Goal: Information Seeking & Learning: Learn about a topic

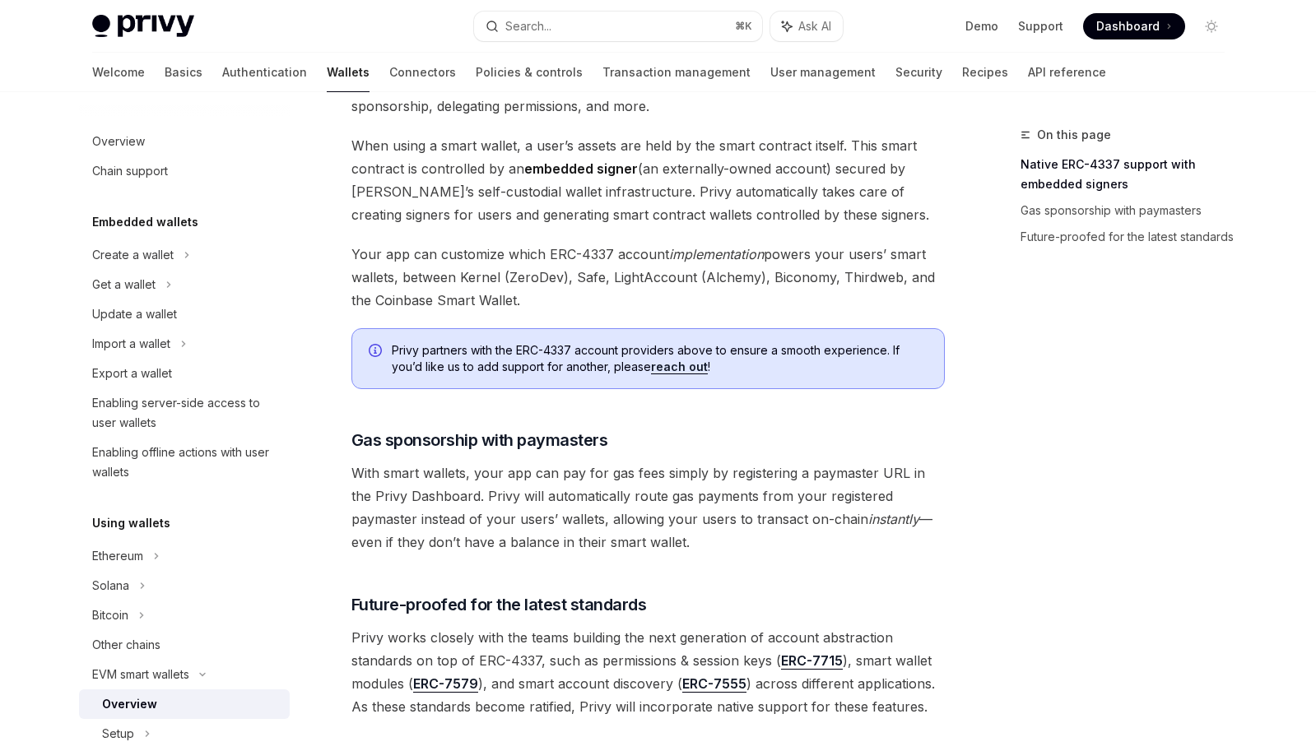
scroll to position [1118, 0]
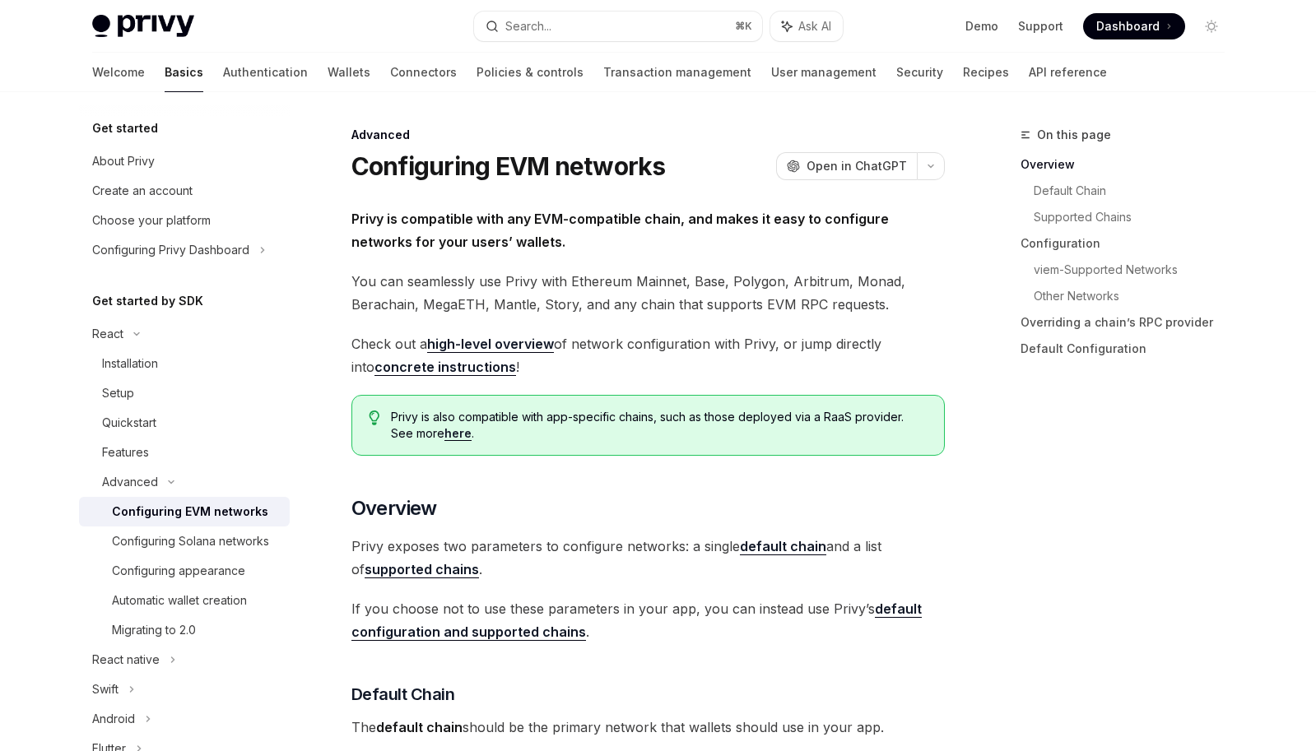
scroll to position [39, 0]
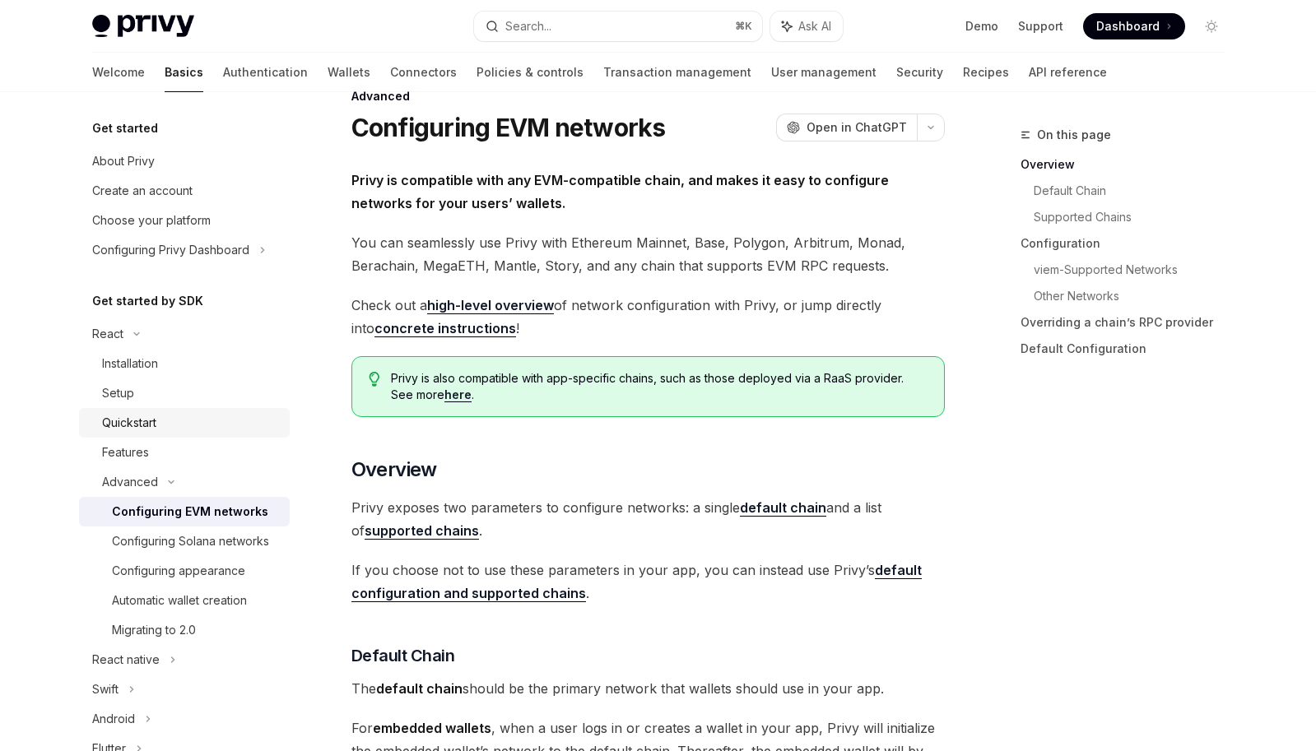
click at [188, 432] on div "Quickstart" at bounding box center [191, 423] width 178 height 20
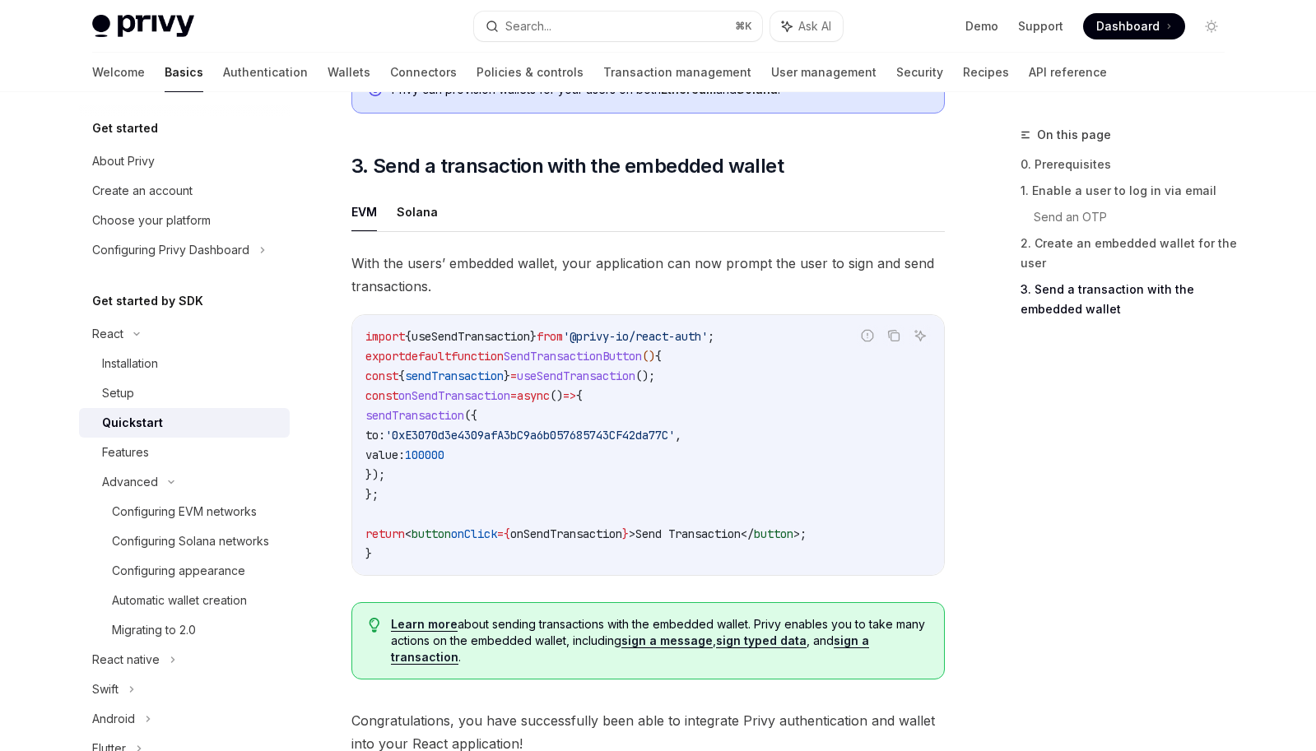
scroll to position [1425, 0]
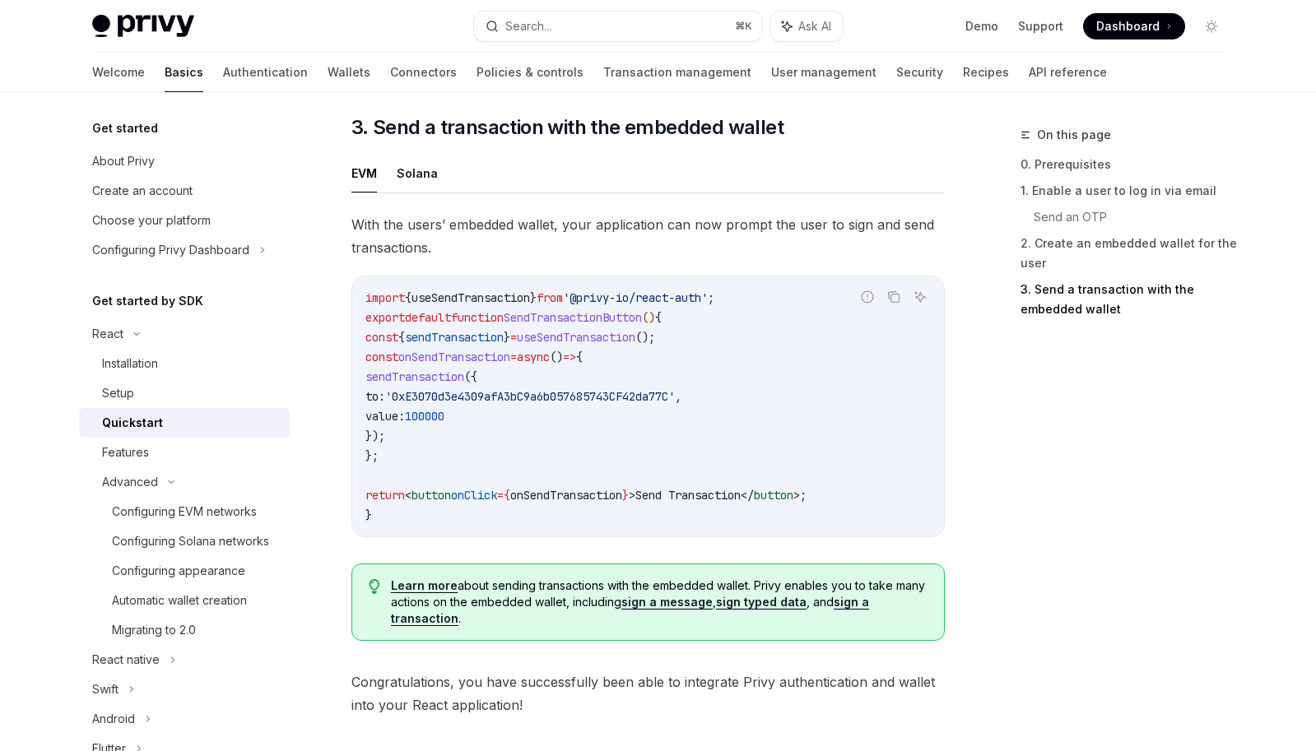
click at [165, 72] on link "Basics" at bounding box center [184, 73] width 39 height 40
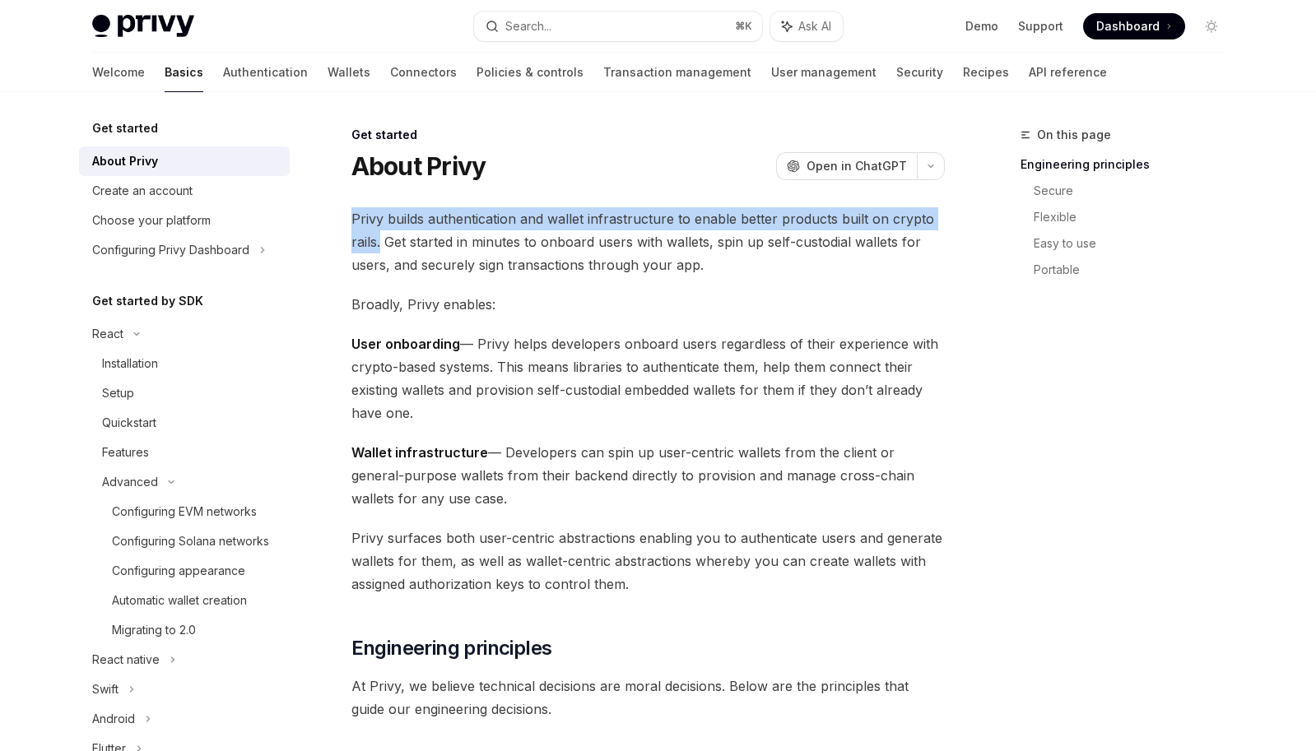
drag, startPoint x: 347, startPoint y: 216, endPoint x: 370, endPoint y: 241, distance: 34.4
copy span "Privy builds authentication and wallet infrastructure to enable better products…"
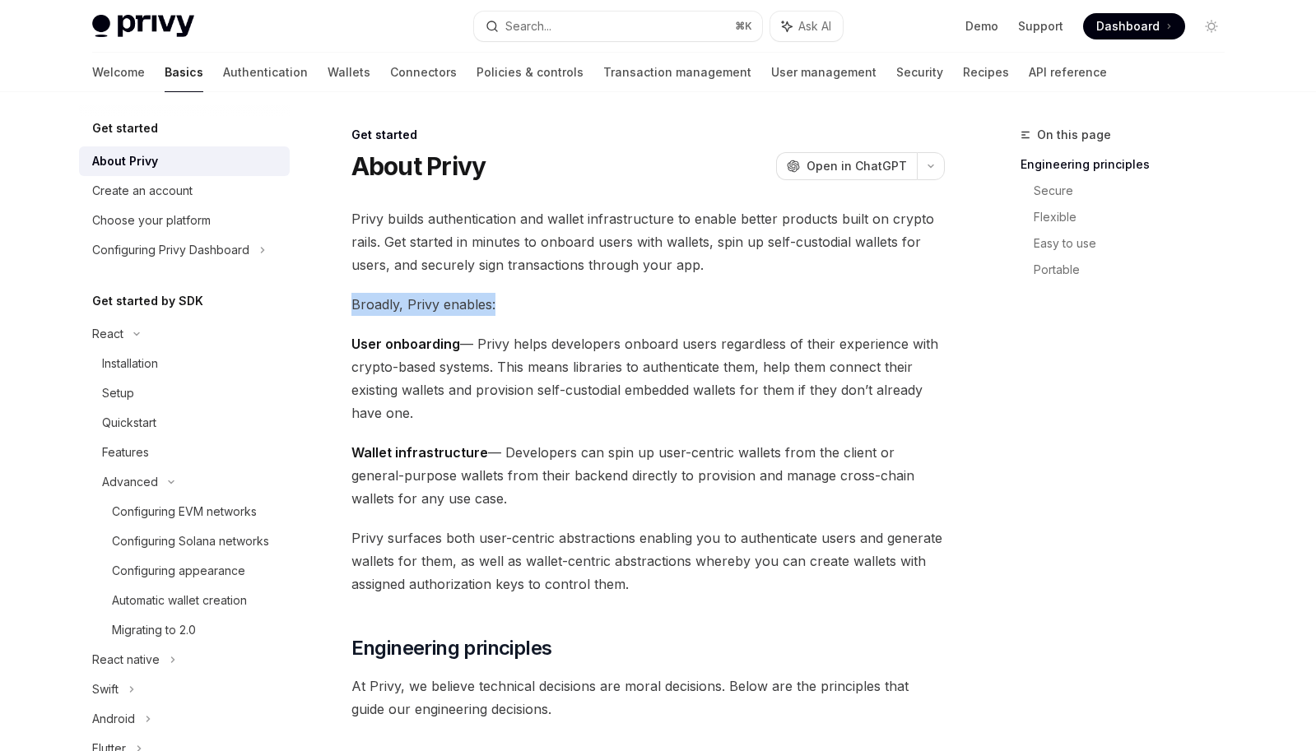
drag, startPoint x: 352, startPoint y: 304, endPoint x: 500, endPoint y: 304, distance: 147.3
click at [500, 304] on span "Broadly, Privy enables:" at bounding box center [647, 304] width 593 height 23
copy span "Broadly, Privy enables:"
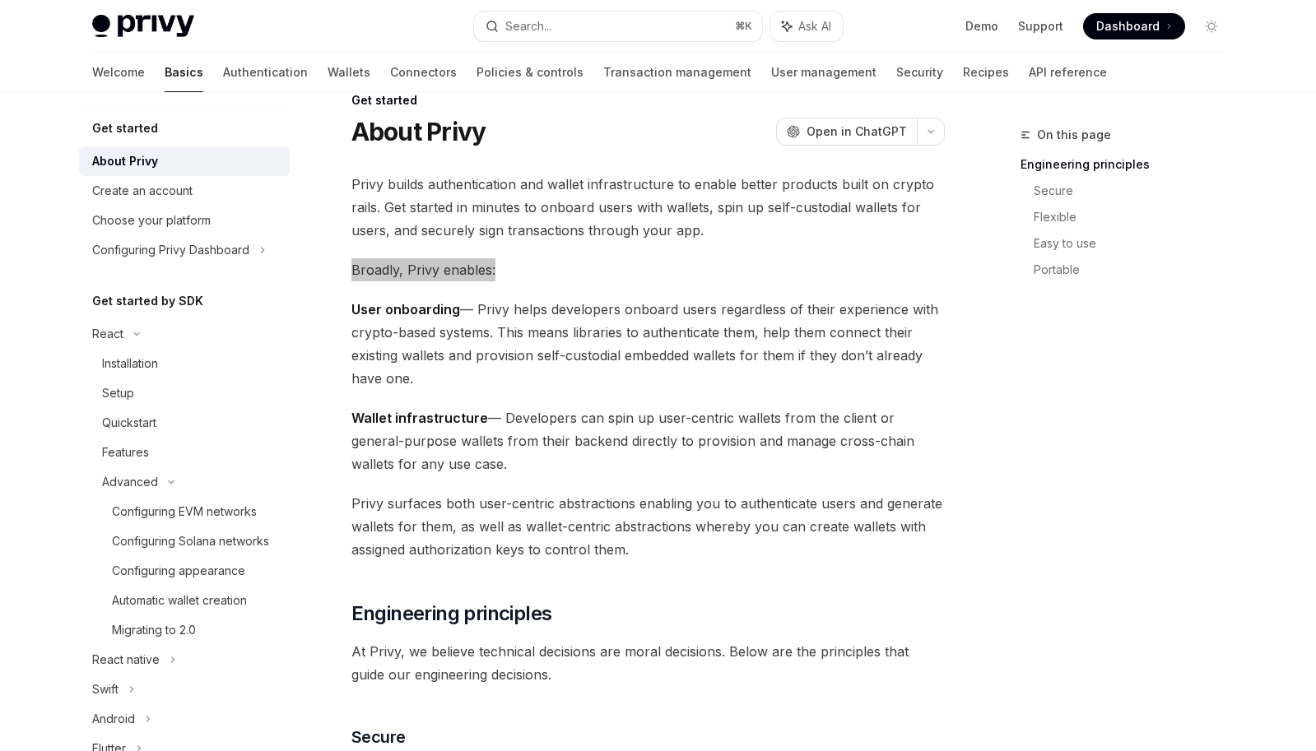
scroll to position [35, 0]
drag, startPoint x: 479, startPoint y: 309, endPoint x: 462, endPoint y: 371, distance: 64.9
click at [462, 370] on span "User onboarding — Privy helps developers onboard users regardless of their expe…" at bounding box center [647, 343] width 593 height 92
copy span "Privy helps developers onboard users regardless of their experience with crypto…"
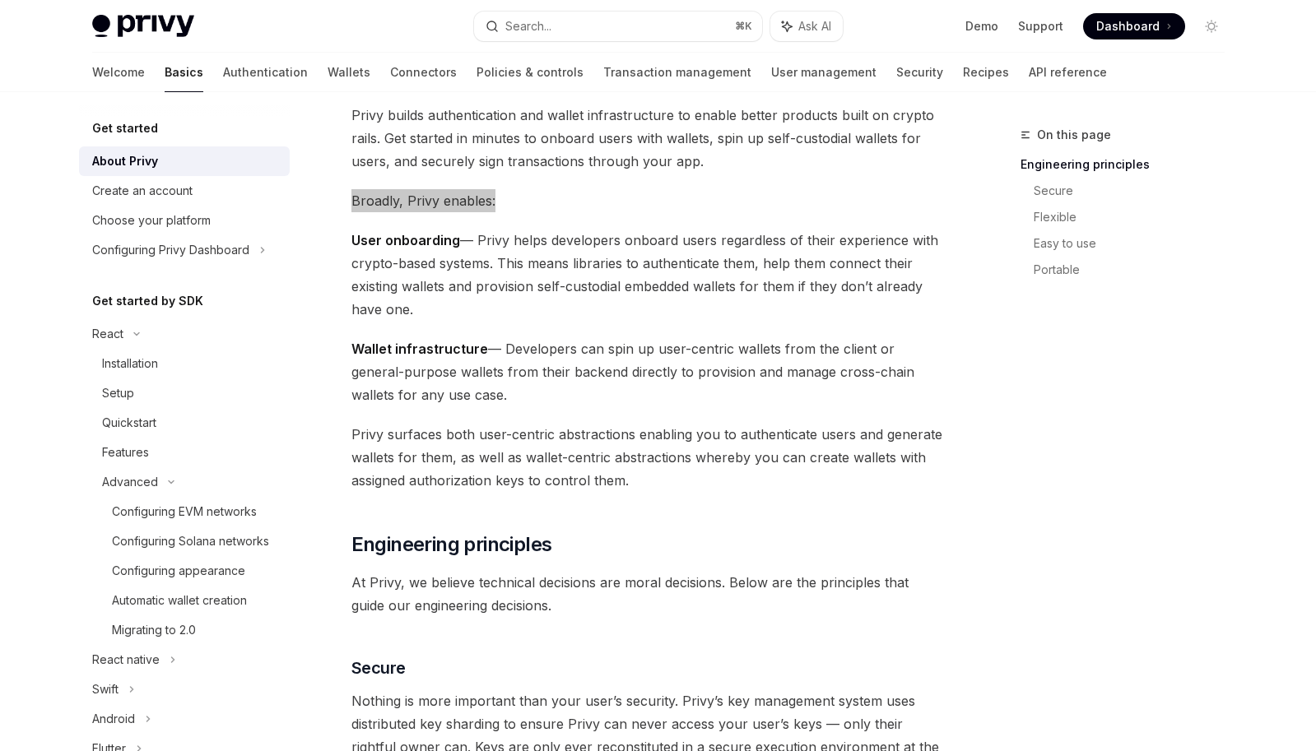
scroll to position [110, 0]
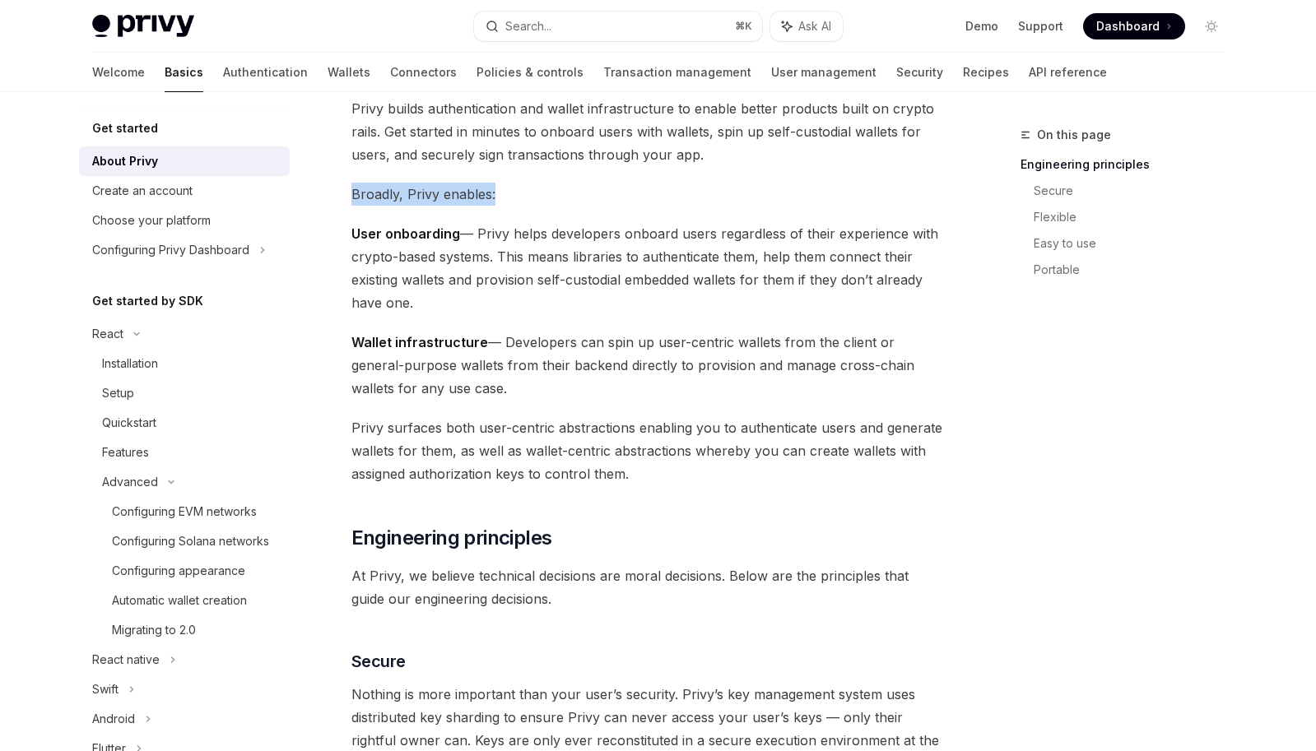
drag, startPoint x: 504, startPoint y: 341, endPoint x: 437, endPoint y: 383, distance: 78.8
click at [437, 383] on span "Wallet infrastructure — Developers can spin up user-centric wallets from the cl…" at bounding box center [647, 365] width 593 height 69
copy span "Developers can spin up user-centric wallets from the client or general-purpose …"
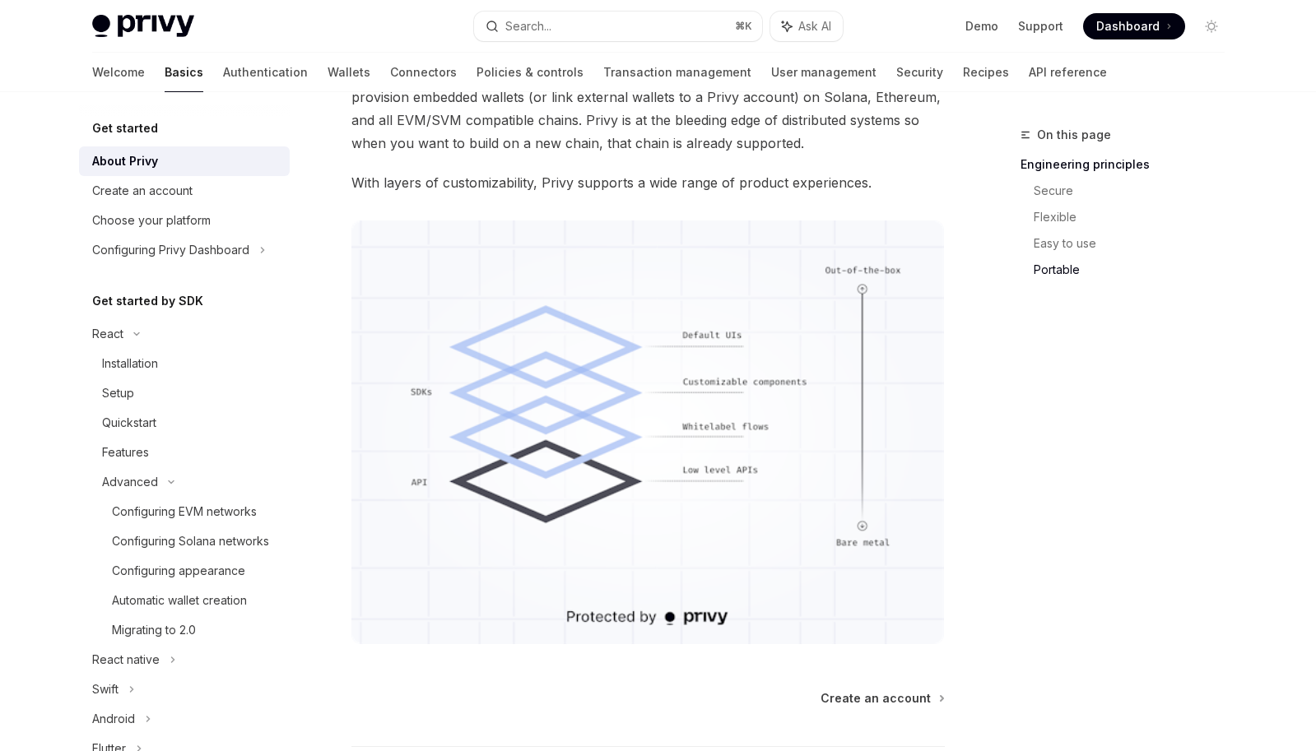
scroll to position [1402, 0]
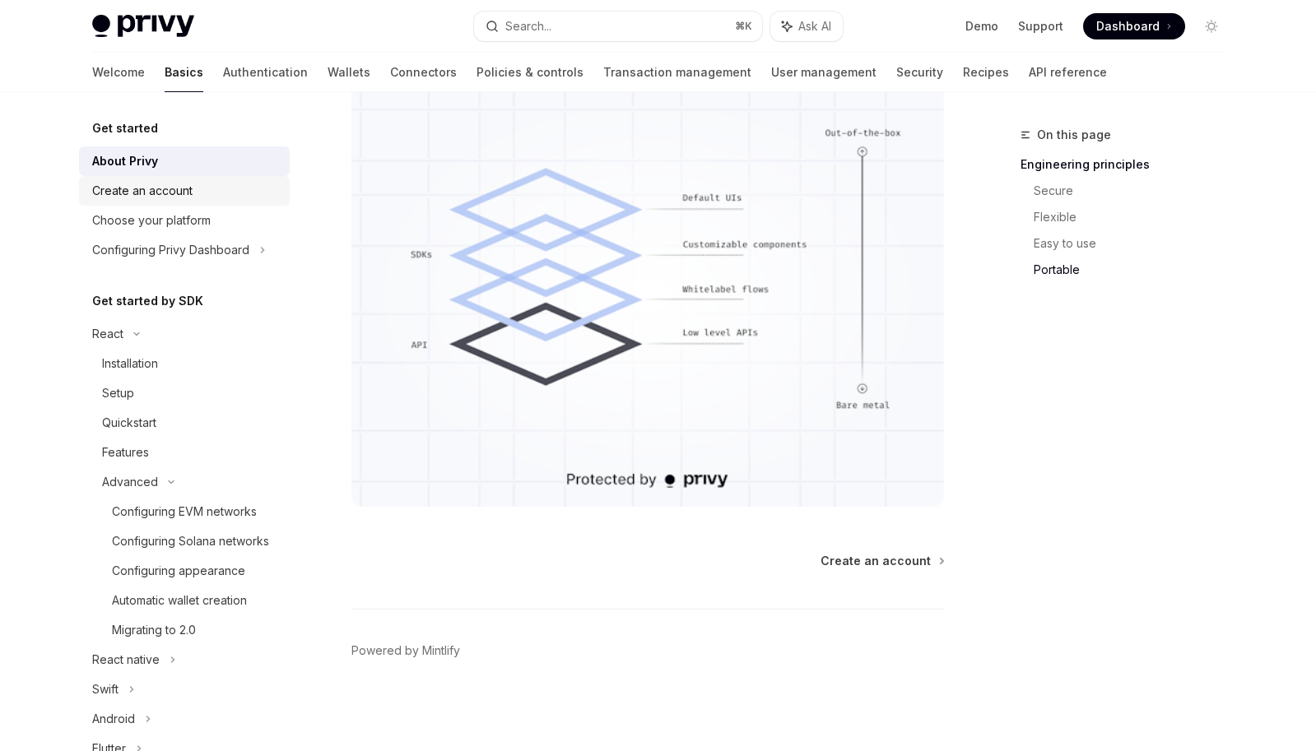
click at [120, 190] on div "Create an account" at bounding box center [142, 191] width 100 height 20
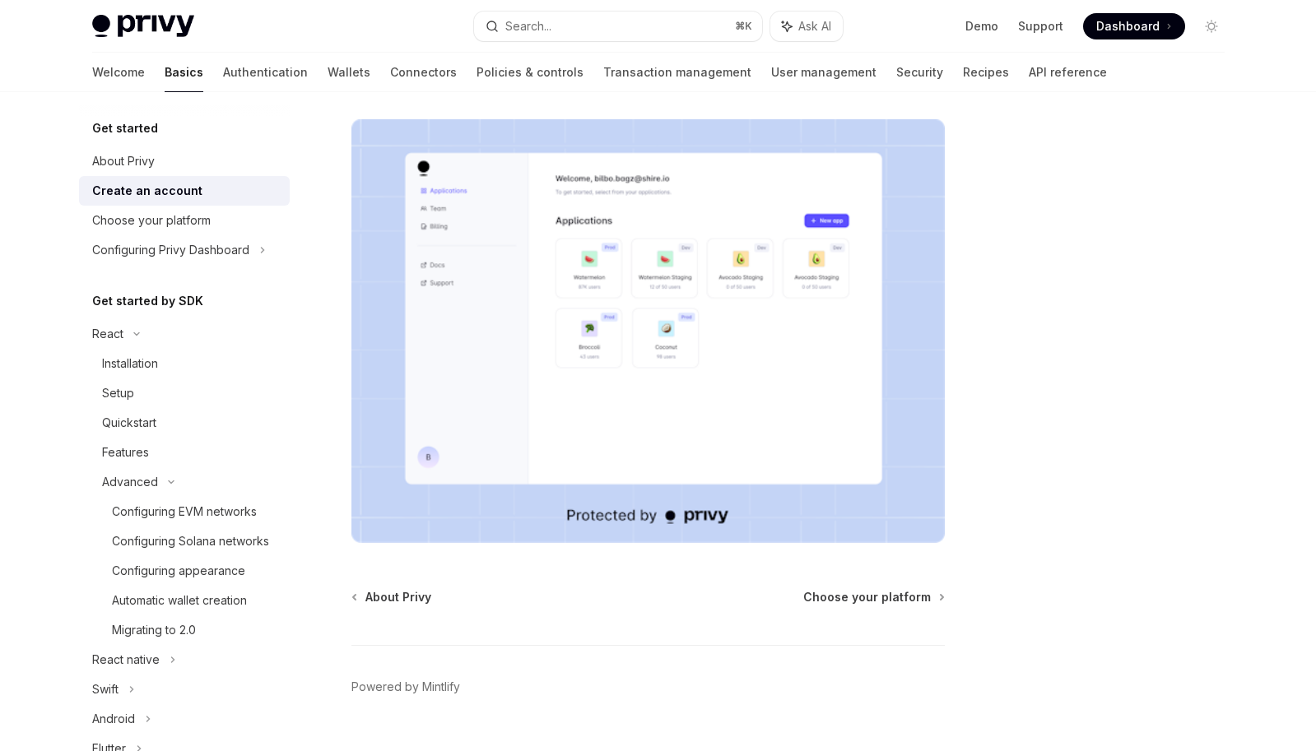
scroll to position [282, 0]
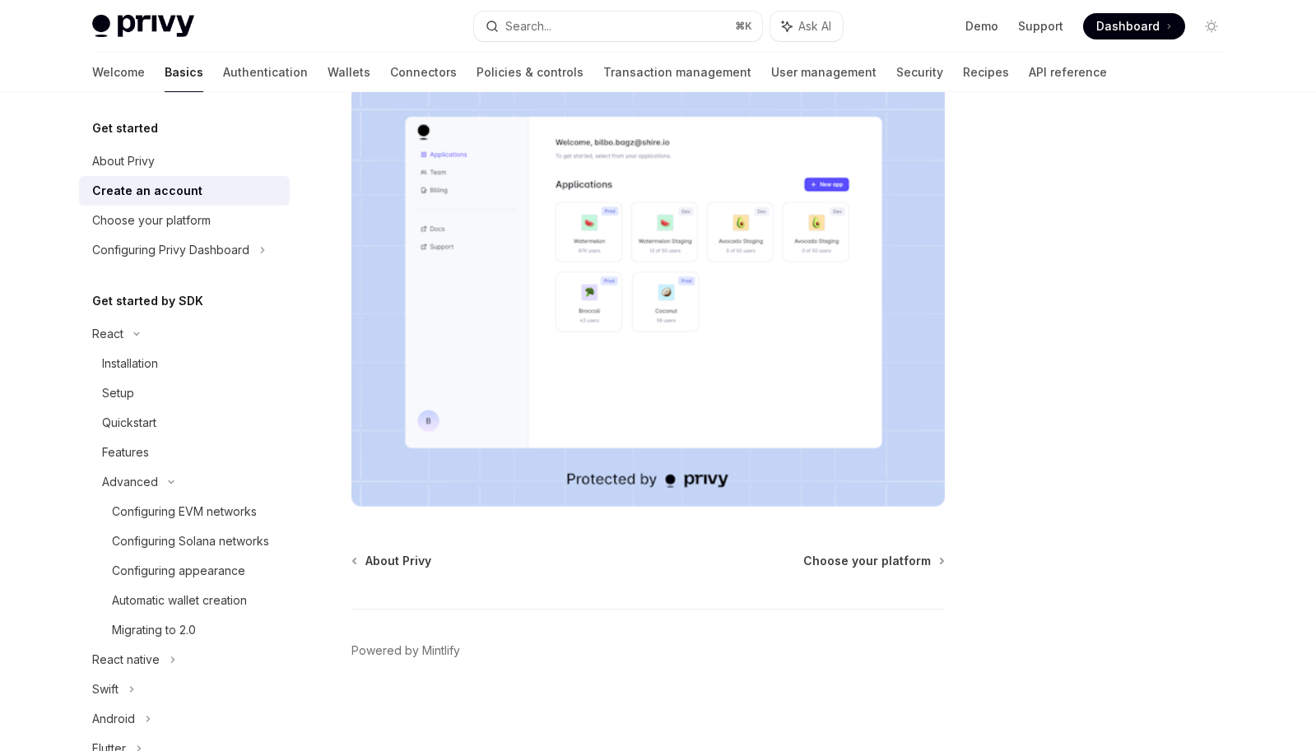
click at [151, 23] on img at bounding box center [143, 26] width 102 height 23
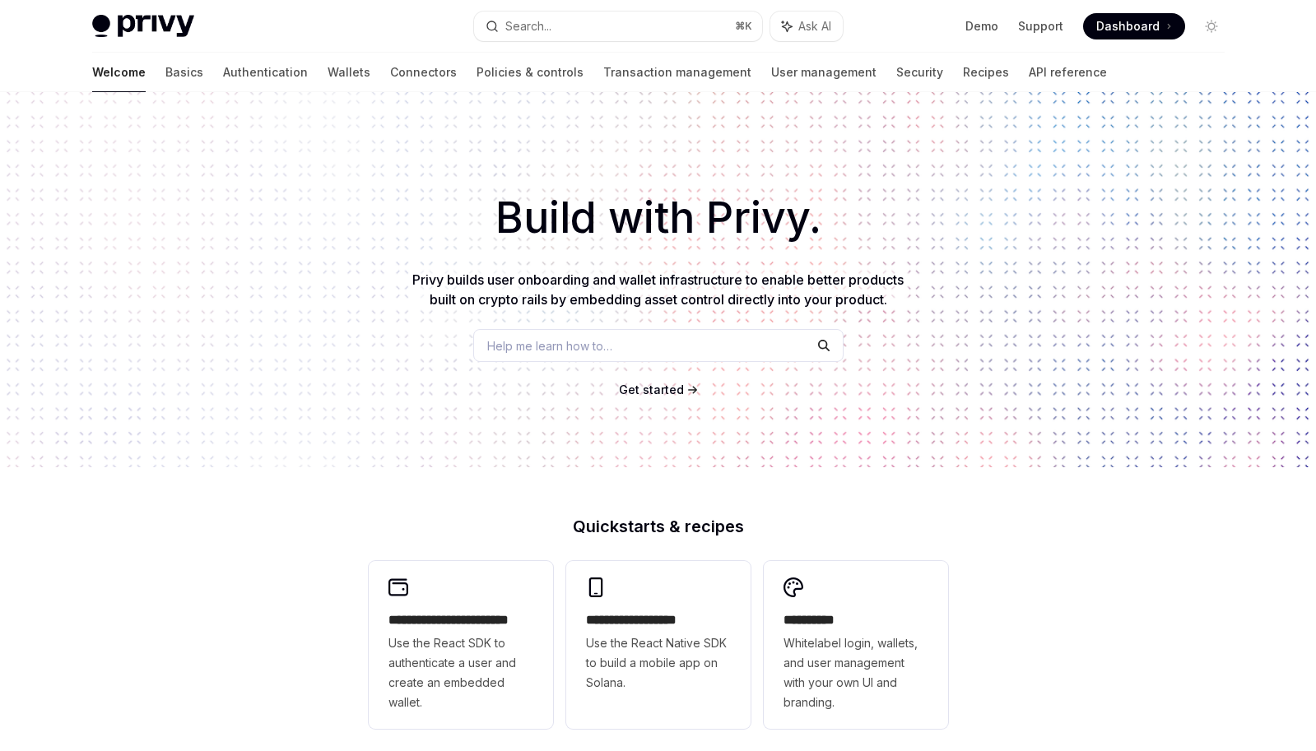
click at [160, 19] on img at bounding box center [143, 26] width 102 height 23
click at [223, 75] on link "Authentication" at bounding box center [265, 73] width 85 height 40
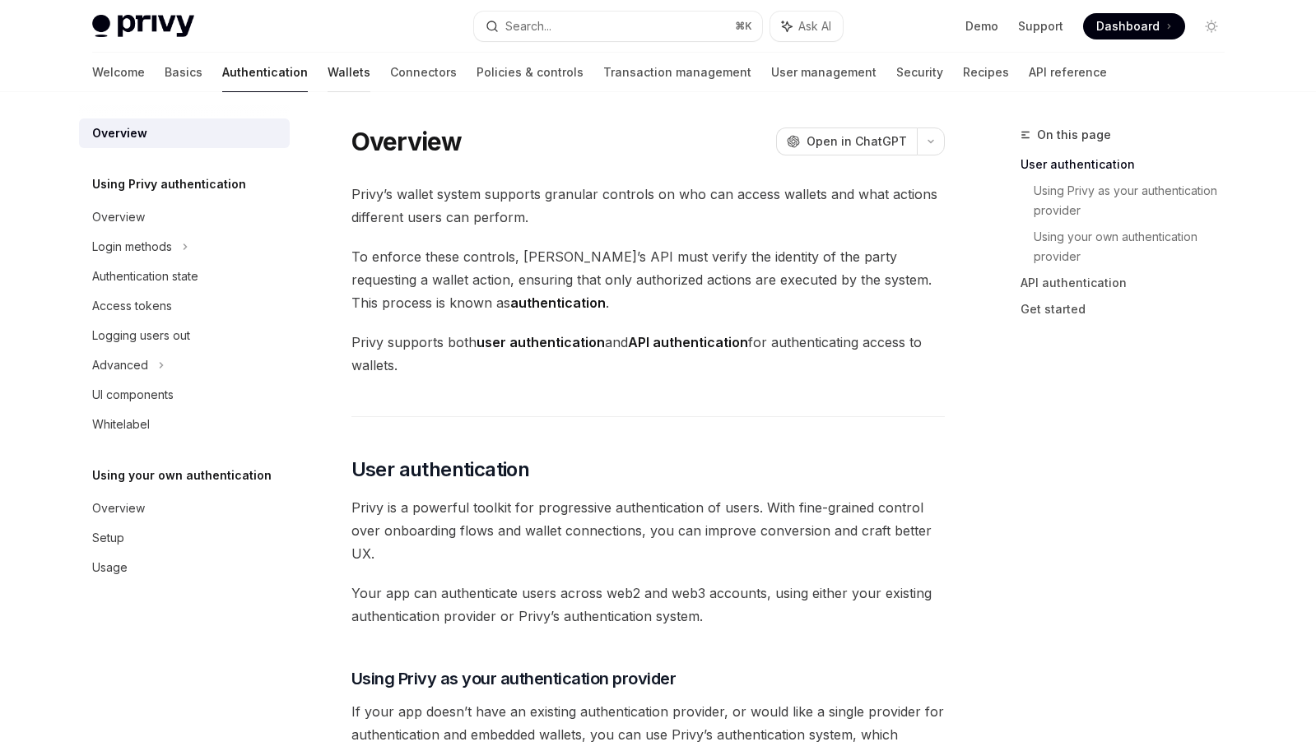
click at [328, 72] on link "Wallets" at bounding box center [349, 73] width 43 height 40
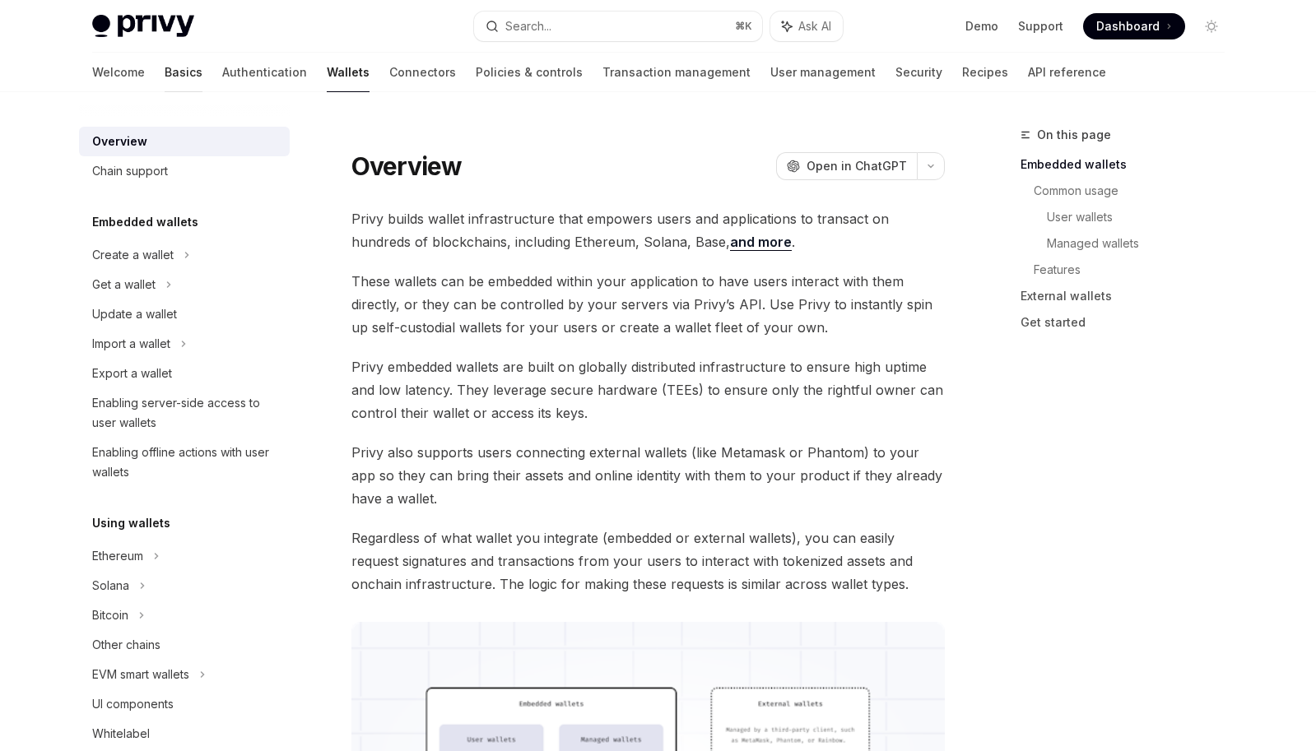
click at [165, 76] on link "Basics" at bounding box center [184, 73] width 38 height 40
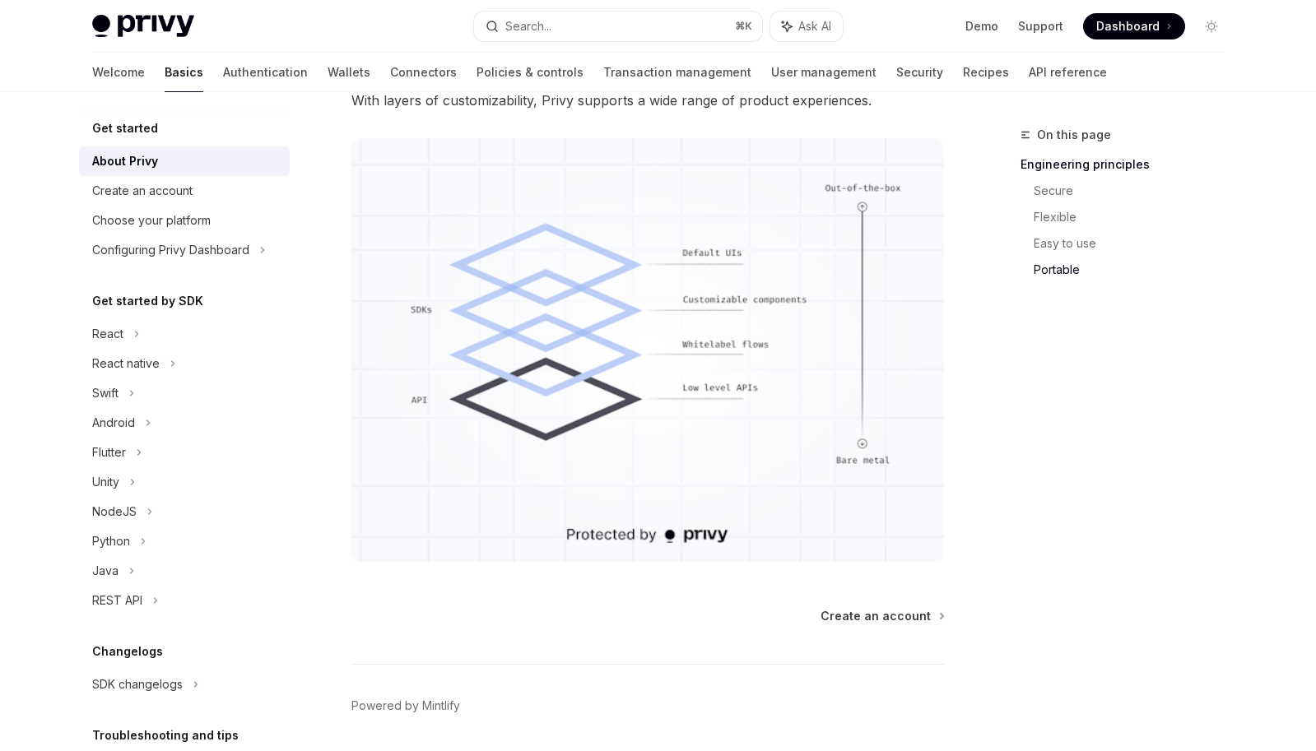
scroll to position [1402, 0]
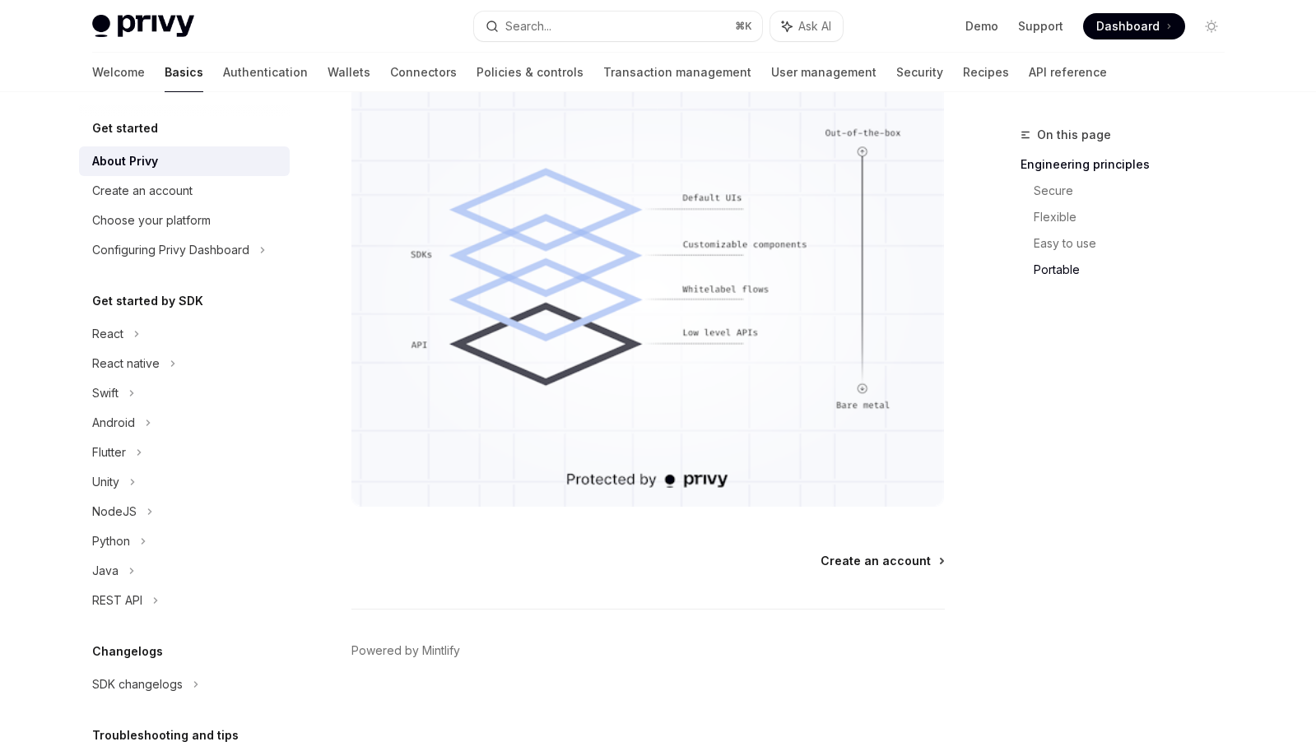
click at [904, 563] on span "Create an account" at bounding box center [876, 561] width 110 height 16
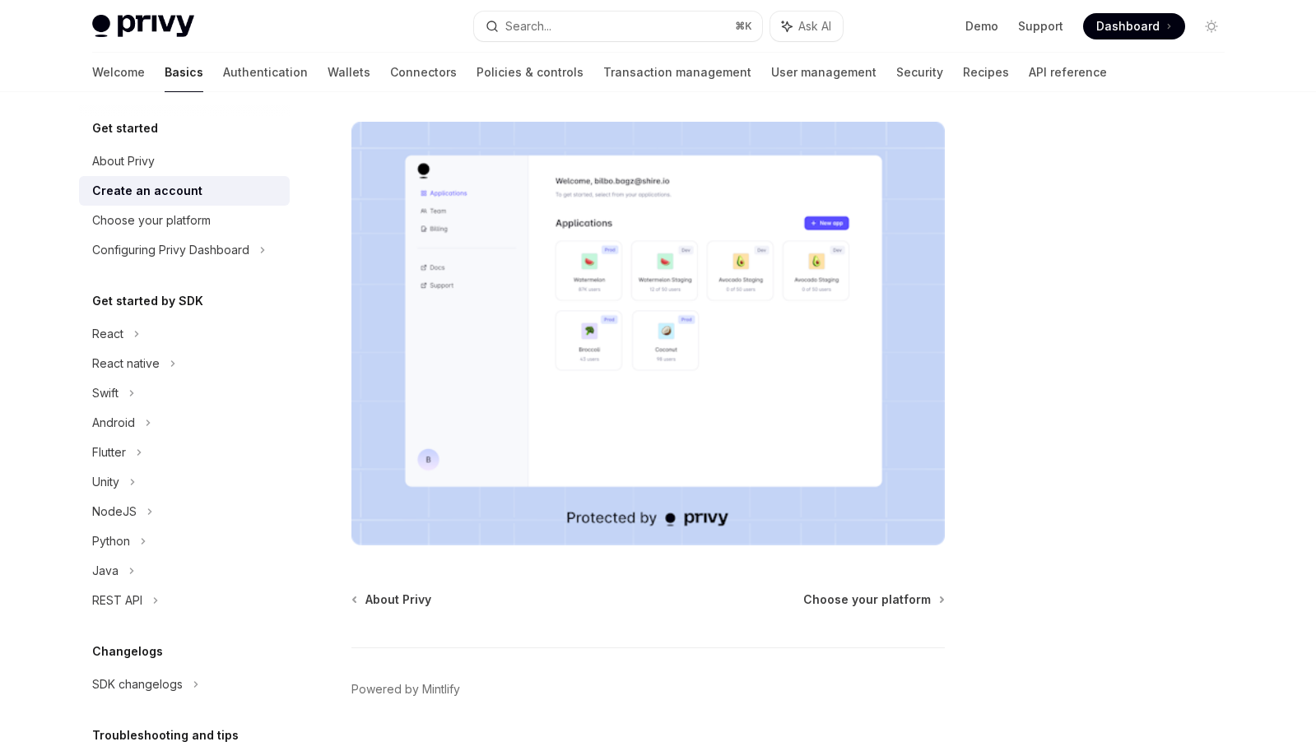
scroll to position [282, 0]
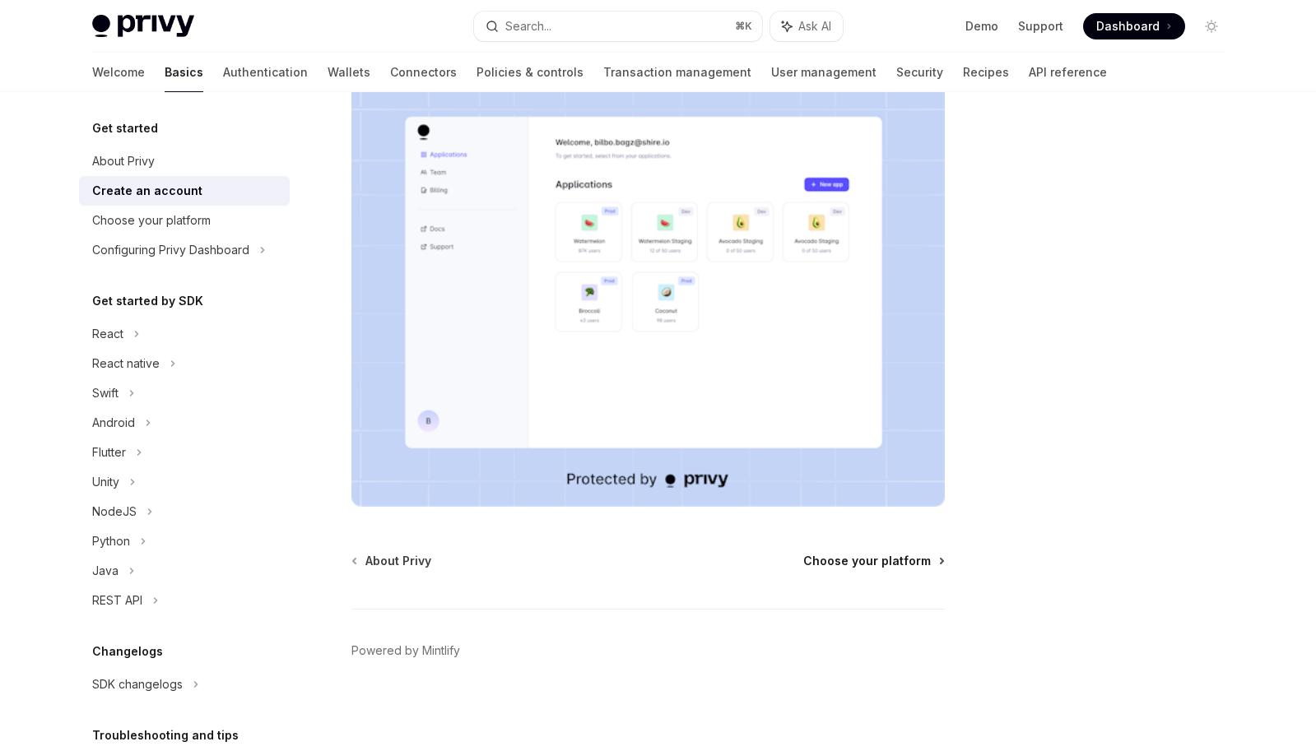
click at [870, 567] on span "Choose your platform" at bounding box center [867, 561] width 128 height 16
type textarea "*"
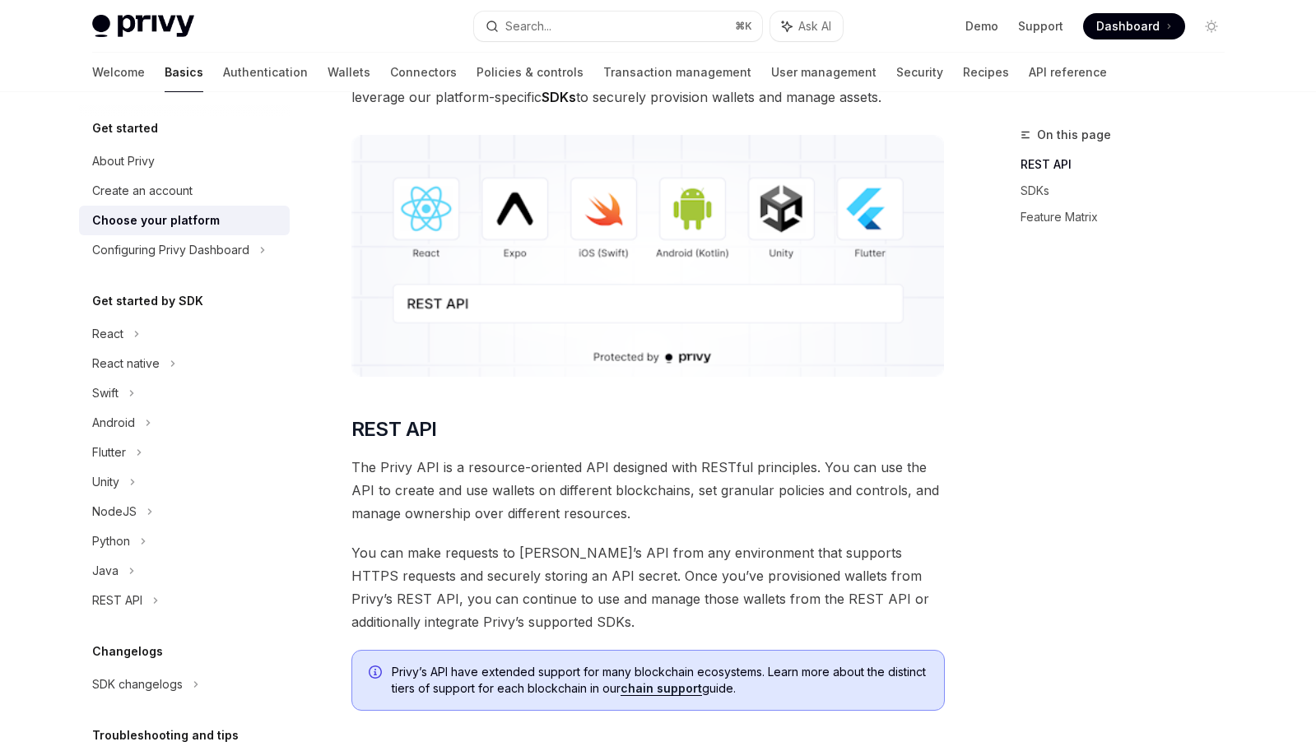
scroll to position [36, 0]
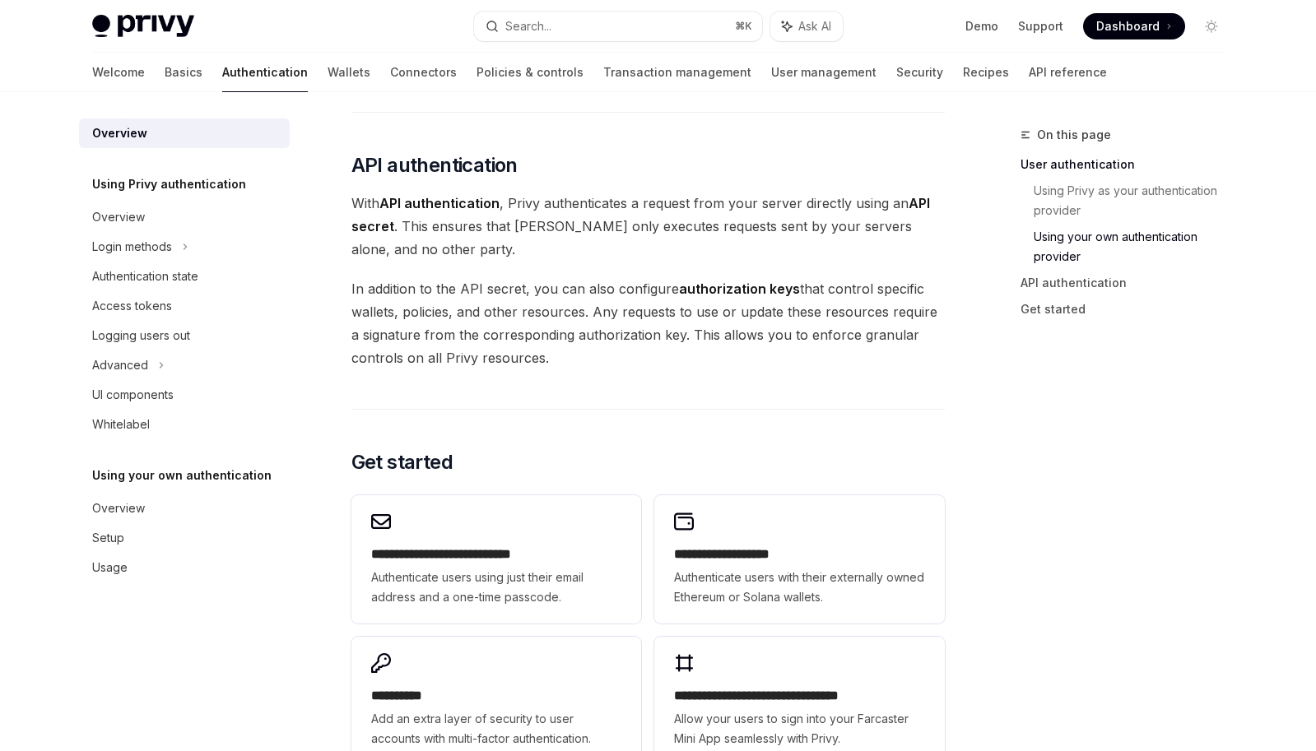
scroll to position [1049, 0]
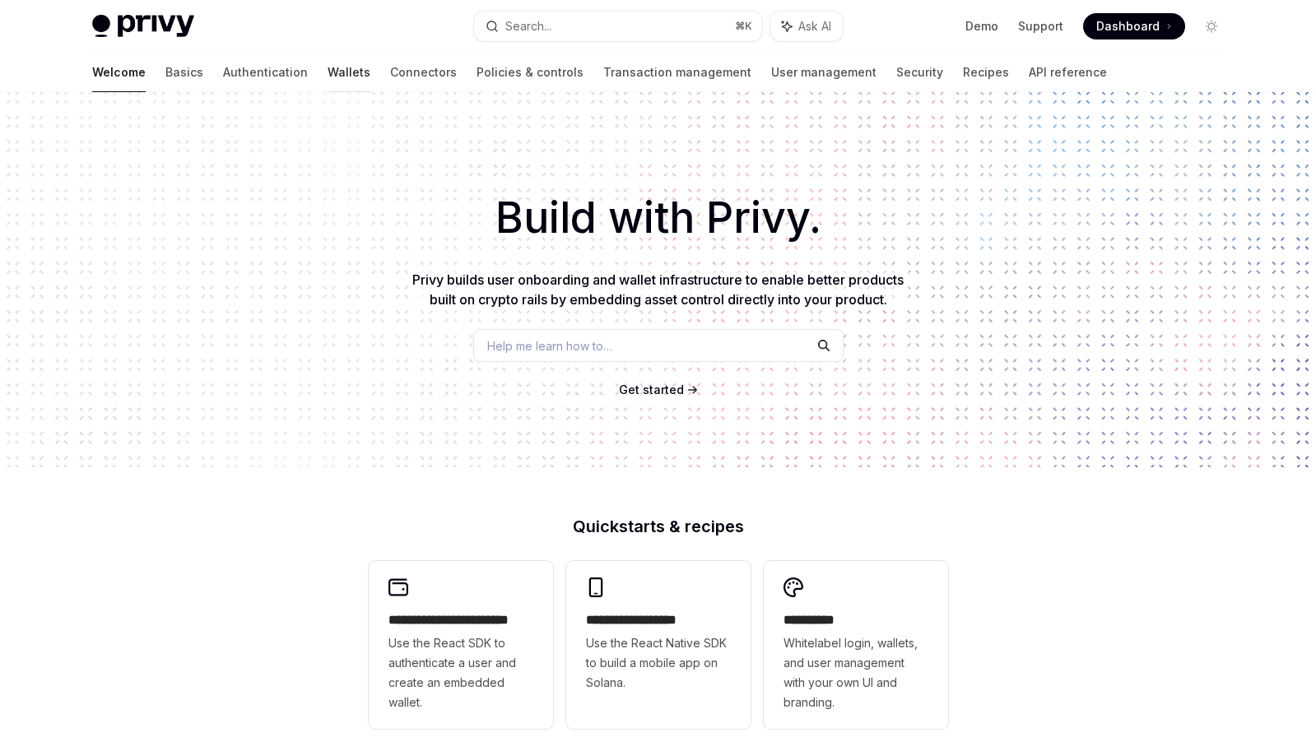
click at [328, 77] on link "Wallets" at bounding box center [349, 73] width 43 height 40
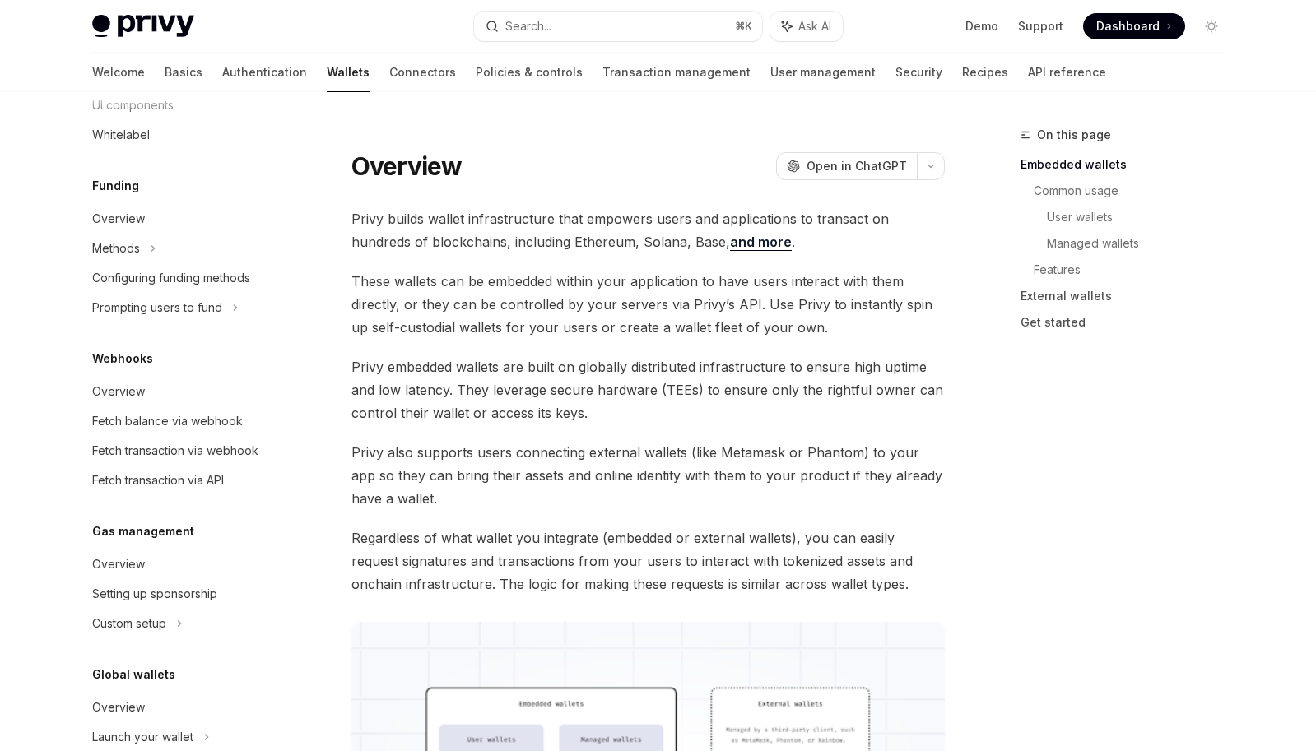
scroll to position [600, 0]
click at [115, 188] on h5 "Funding" at bounding box center [115, 185] width 47 height 20
click at [115, 212] on div "Overview" at bounding box center [118, 218] width 53 height 20
type textarea "*"
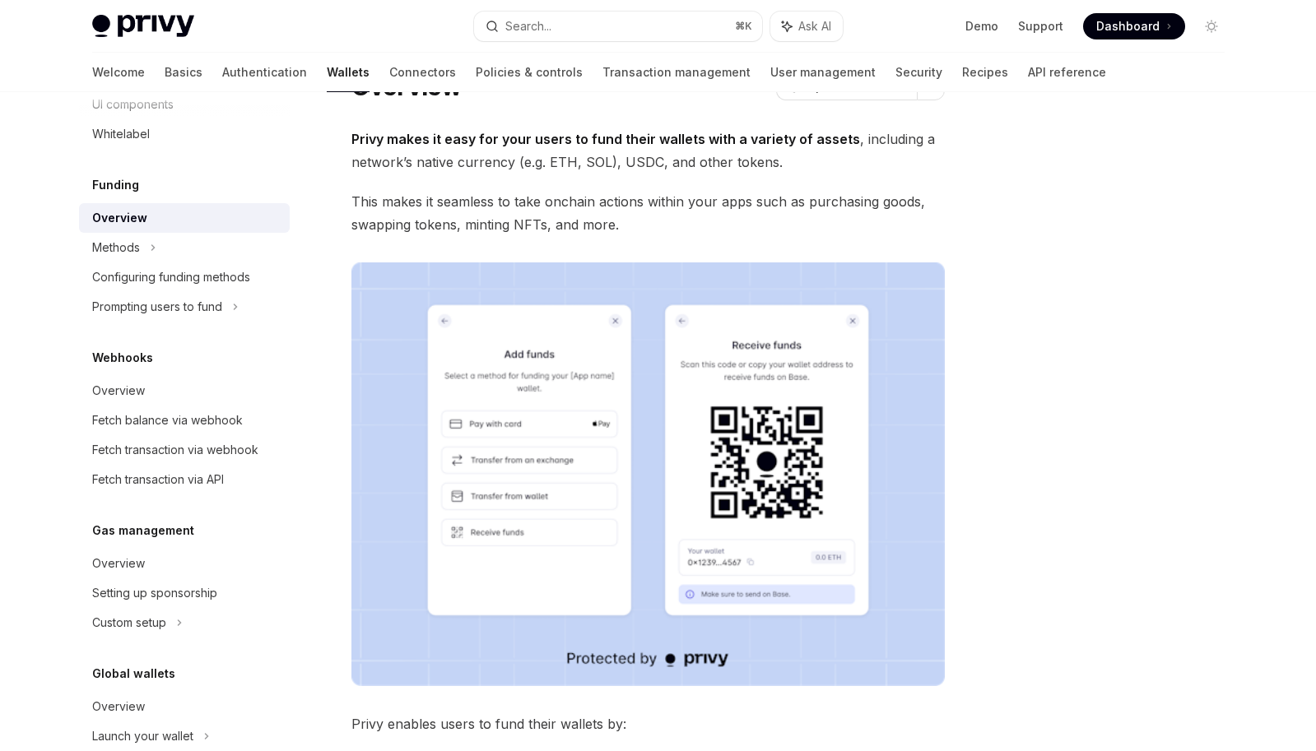
scroll to position [94, 0]
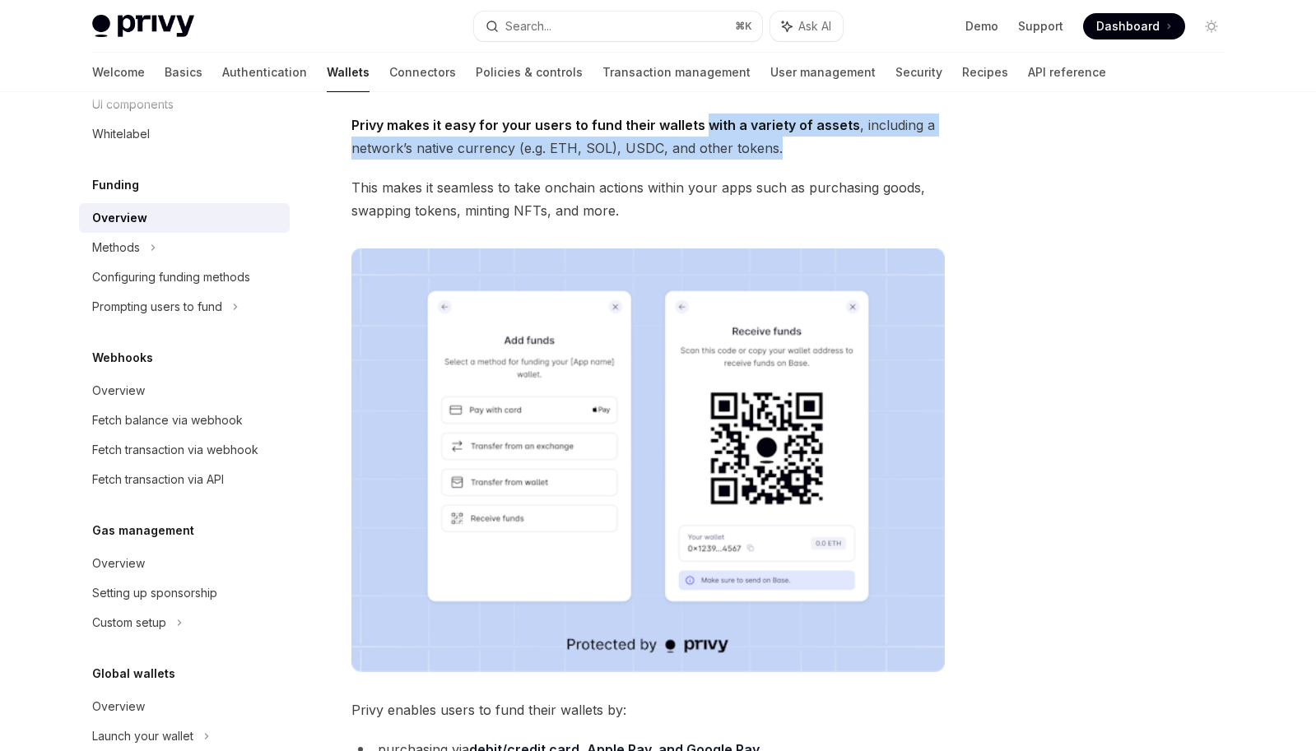
drag, startPoint x: 700, startPoint y: 123, endPoint x: 773, endPoint y: 151, distance: 77.6
click at [773, 151] on span "Privy makes it easy for your users to fund their wallets with a variety of asse…" at bounding box center [647, 137] width 593 height 46
copy span "with a variety of assets , including a network’s native currency (e.g. ETH, SOL…"
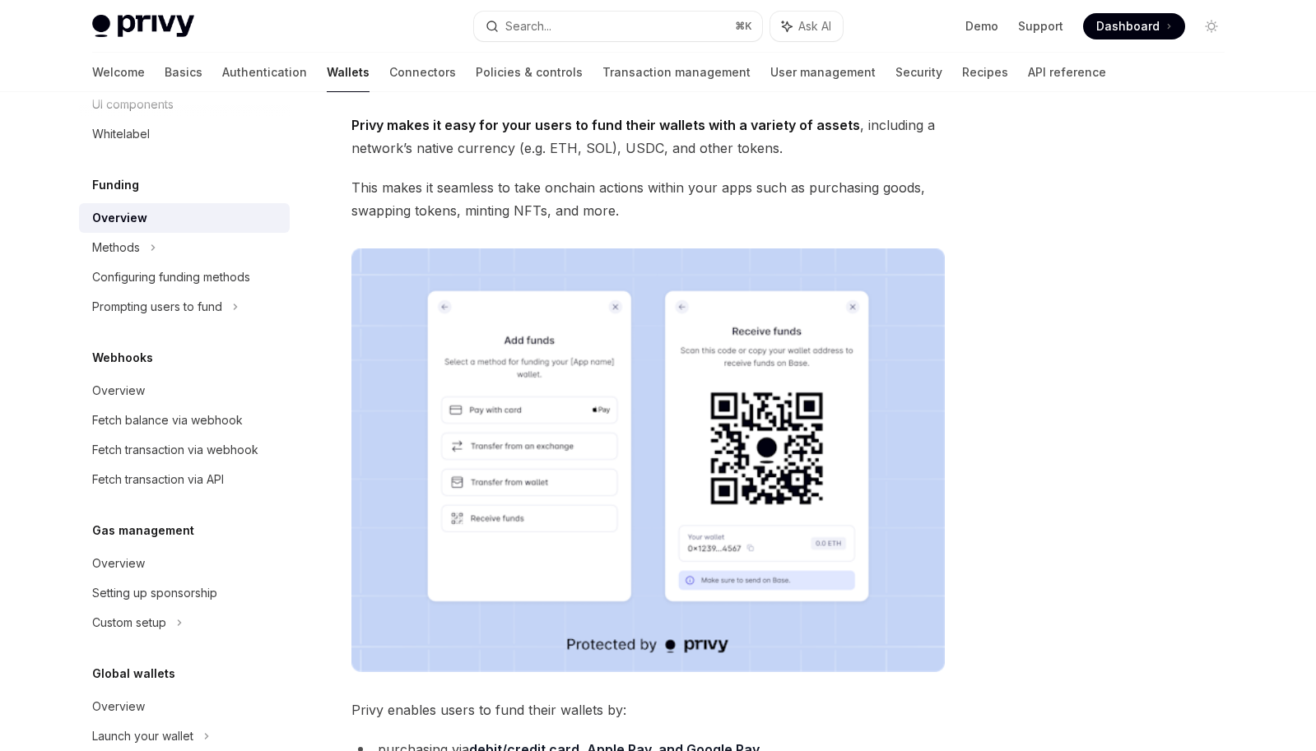
click at [651, 207] on span "This makes it seamless to take onchain actions within your apps such as purchas…" at bounding box center [647, 199] width 593 height 46
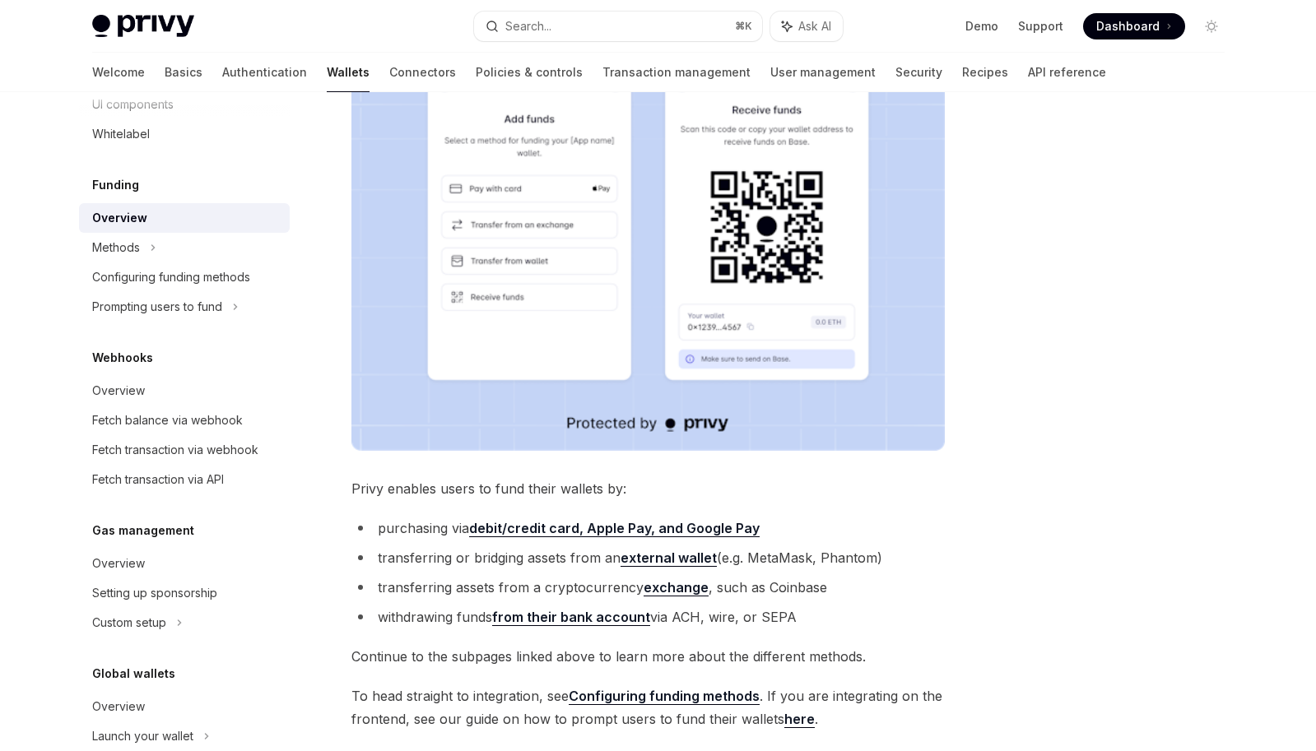
scroll to position [539, 0]
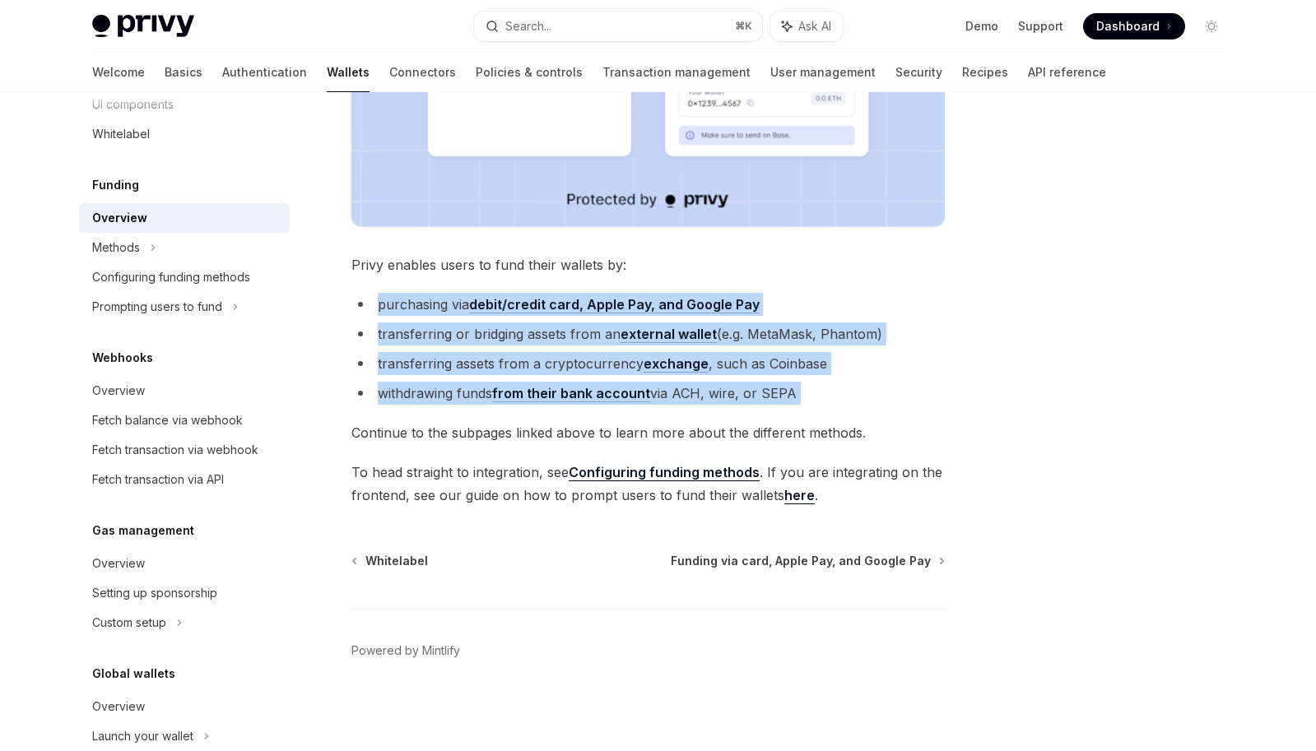
drag, startPoint x: 379, startPoint y: 304, endPoint x: 807, endPoint y: 413, distance: 440.9
click at [807, 413] on div "Privy makes it easy for your users to fund their wallets with a variety of asse…" at bounding box center [647, 87] width 593 height 839
copy div "purchasing via debit/credit card, Apple Pay, and Google Pay transferring or bri…"
